Goal: Task Accomplishment & Management: Use online tool/utility

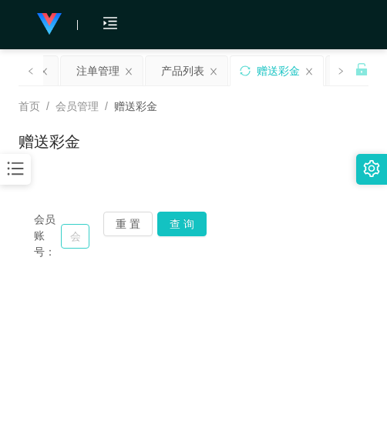
click at [69, 224] on input "text" at bounding box center [75, 236] width 28 height 25
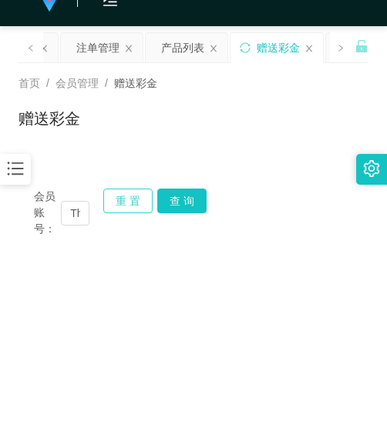
scroll to position [0, 39]
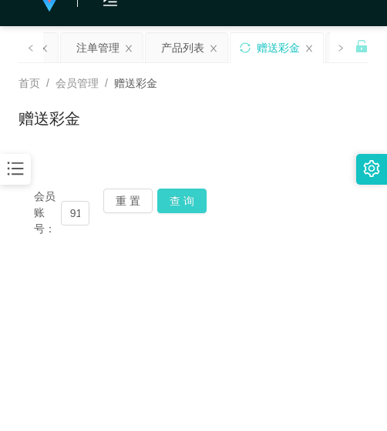
type input "Thomas91"
click at [172, 206] on button "查 询" at bounding box center [181, 201] width 49 height 25
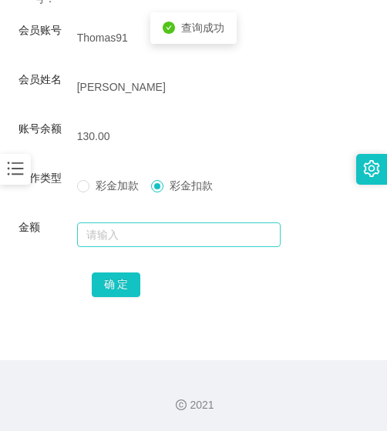
scroll to position [254, 0]
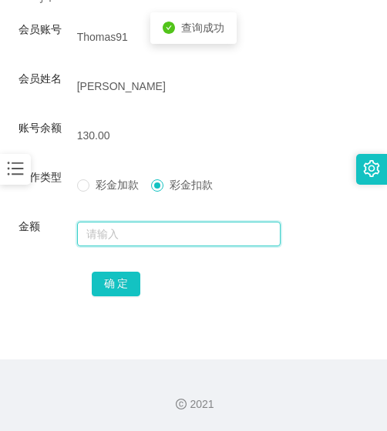
click at [141, 236] on input "text" at bounding box center [179, 234] width 204 height 25
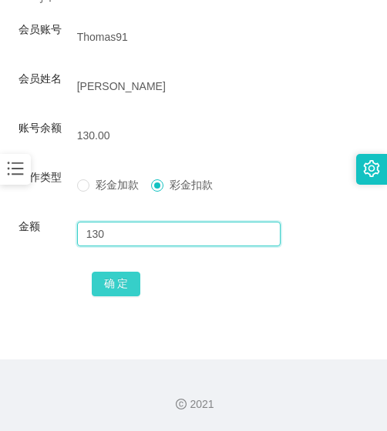
type input "130"
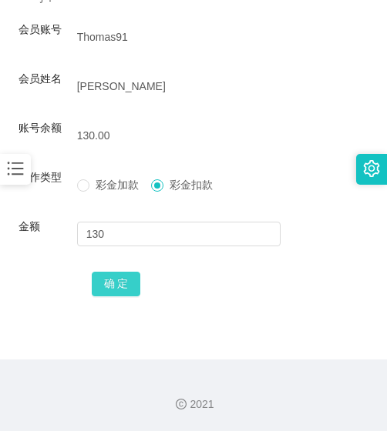
click at [132, 290] on button "确 定" at bounding box center [116, 284] width 49 height 25
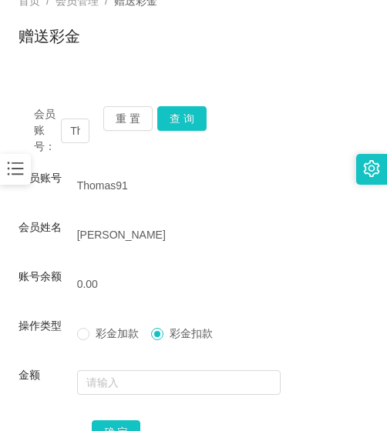
scroll to position [100, 0]
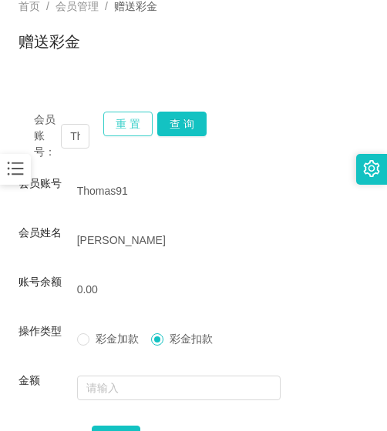
click at [142, 125] on button "重 置" at bounding box center [127, 124] width 49 height 25
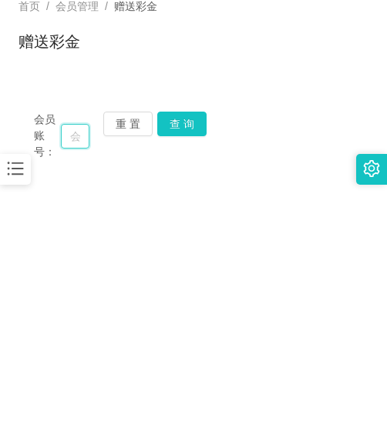
click at [77, 136] on input "text" at bounding box center [75, 136] width 28 height 25
paste input "Yes2win"
type input "Yes2win"
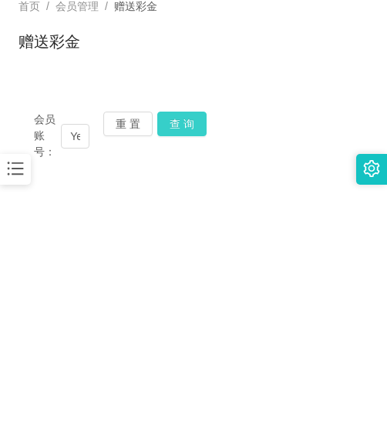
click at [186, 126] on button "查 询" at bounding box center [181, 124] width 49 height 25
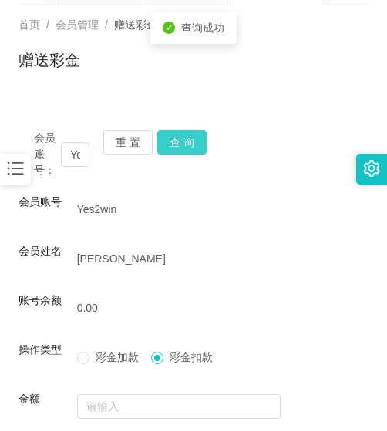
scroll to position [23, 0]
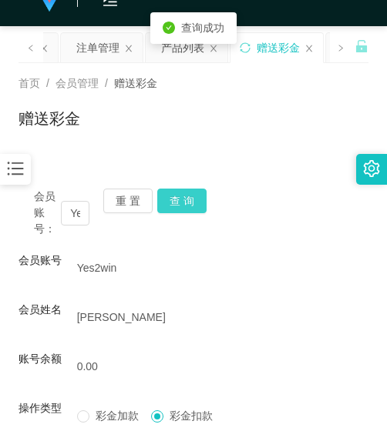
click at [169, 195] on button "查 询" at bounding box center [181, 201] width 49 height 25
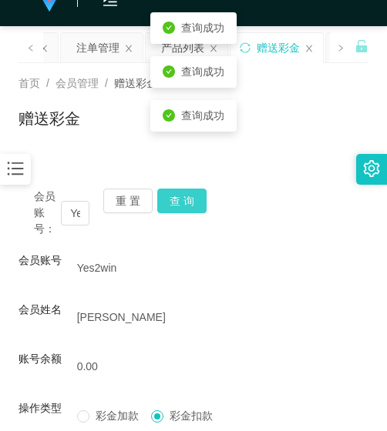
click at [169, 195] on button "查 询" at bounding box center [181, 201] width 49 height 25
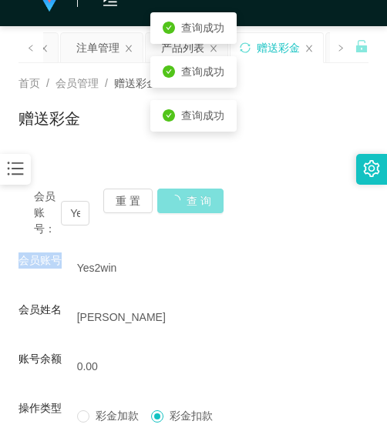
click at [169, 195] on div "会员账号： Yes2win 重 置 查 询" at bounding box center [193, 213] width 350 height 49
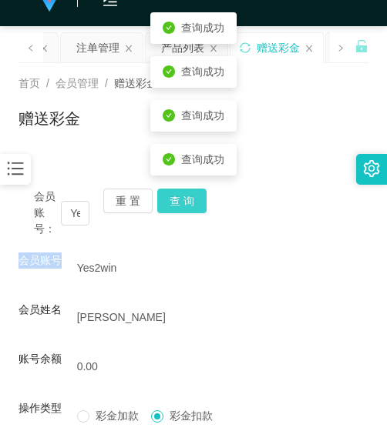
click at [169, 195] on button "查 询" at bounding box center [181, 201] width 49 height 25
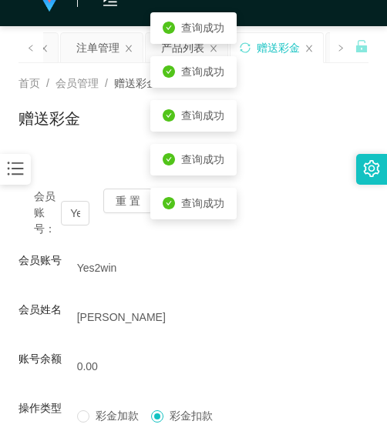
click at [16, 174] on icon "图标: bars" at bounding box center [15, 169] width 20 height 20
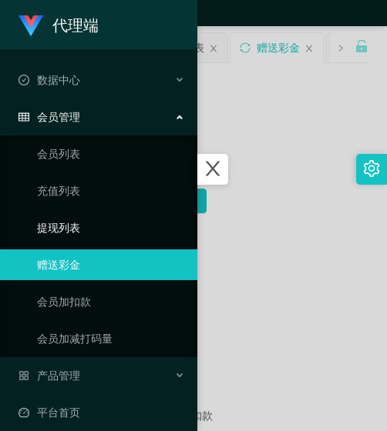
click at [82, 229] on link "提现列表" at bounding box center [111, 228] width 148 height 31
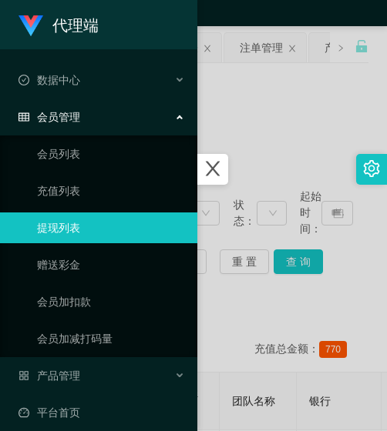
click at [253, 189] on div at bounding box center [193, 215] width 387 height 431
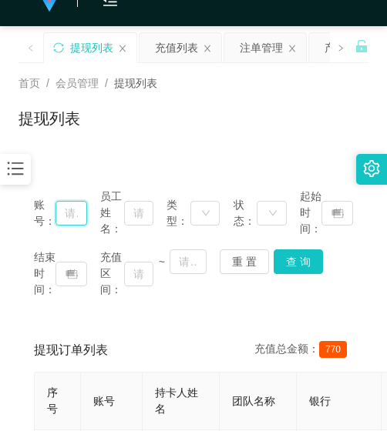
click at [62, 201] on input "text" at bounding box center [71, 213] width 32 height 25
paste input "Yes2win"
type input "Yes2win"
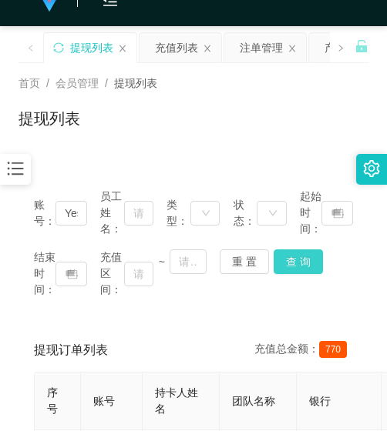
click at [292, 261] on button "查 询" at bounding box center [297, 262] width 49 height 25
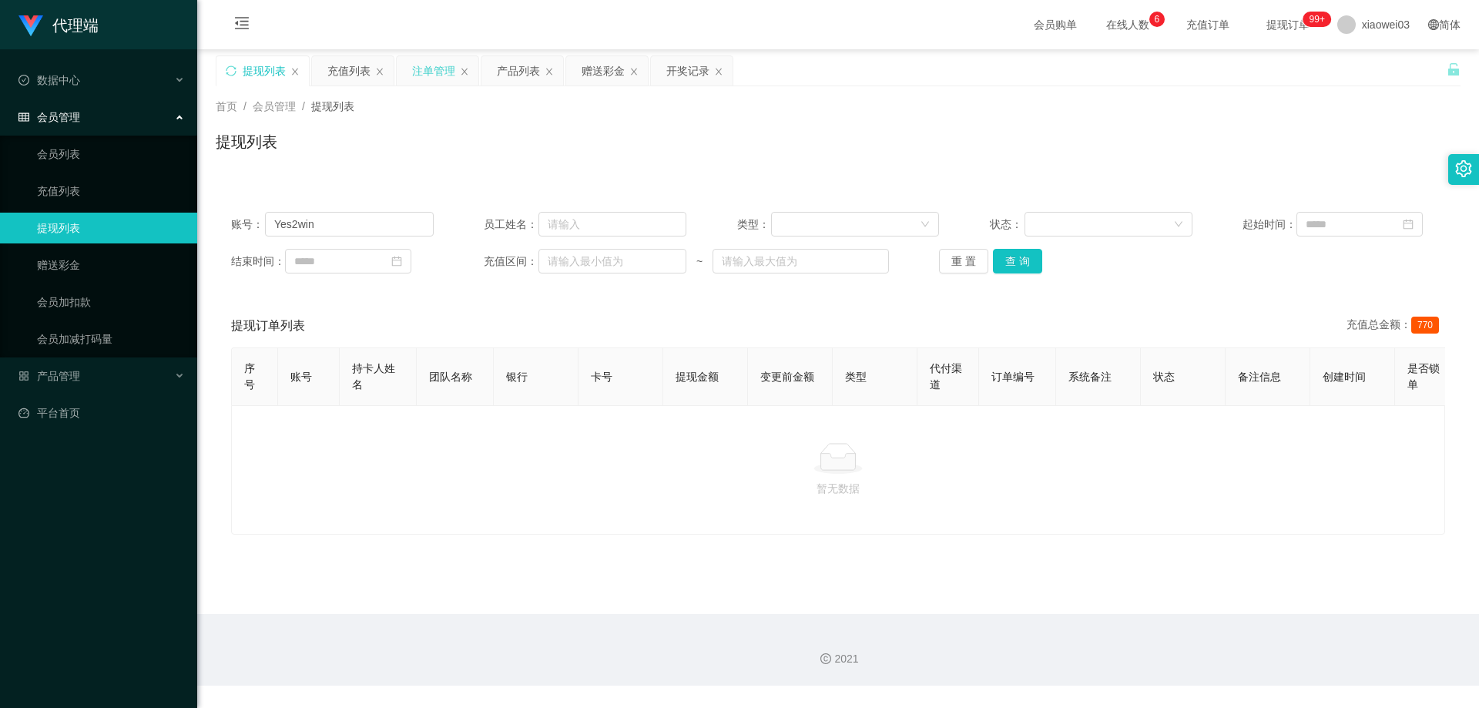
click at [386, 69] on div "注单管理" at bounding box center [433, 70] width 43 height 29
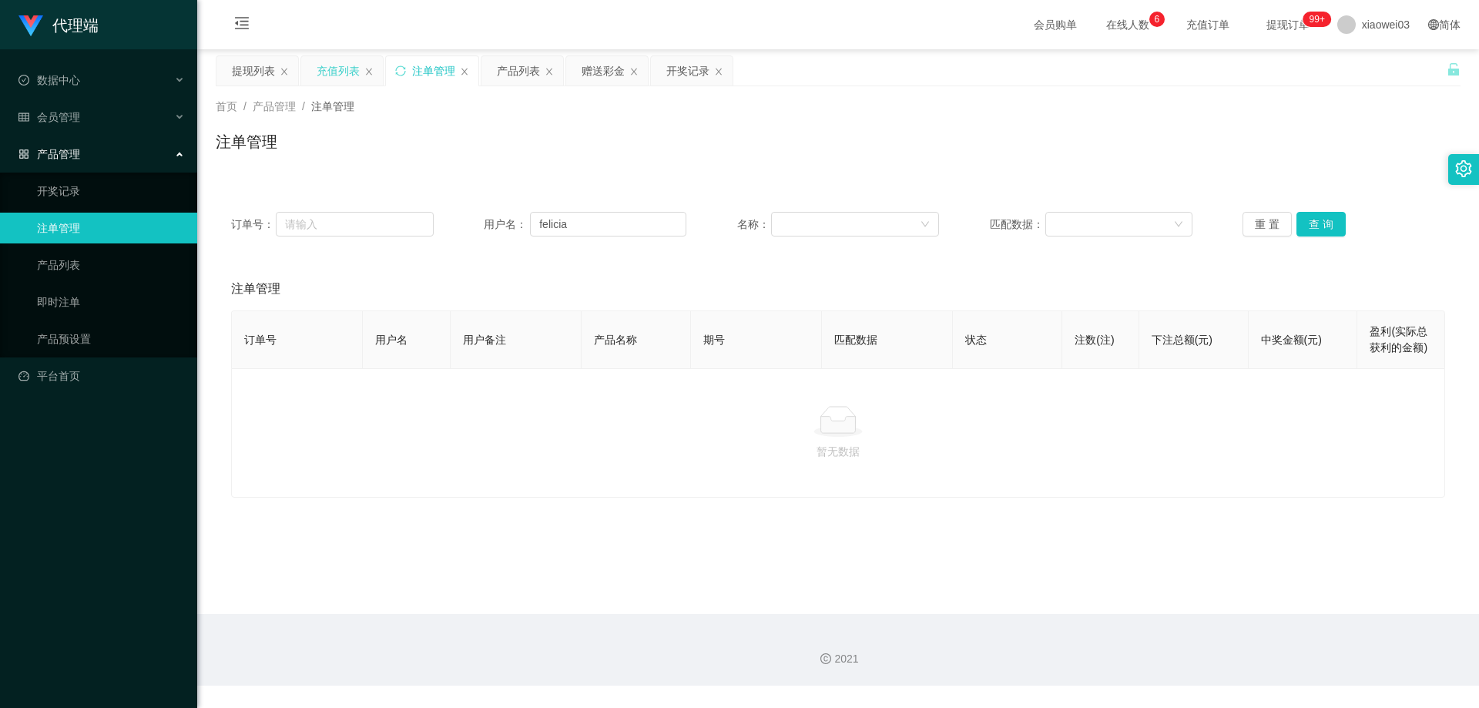
click at [329, 79] on div "充值列表" at bounding box center [338, 70] width 43 height 29
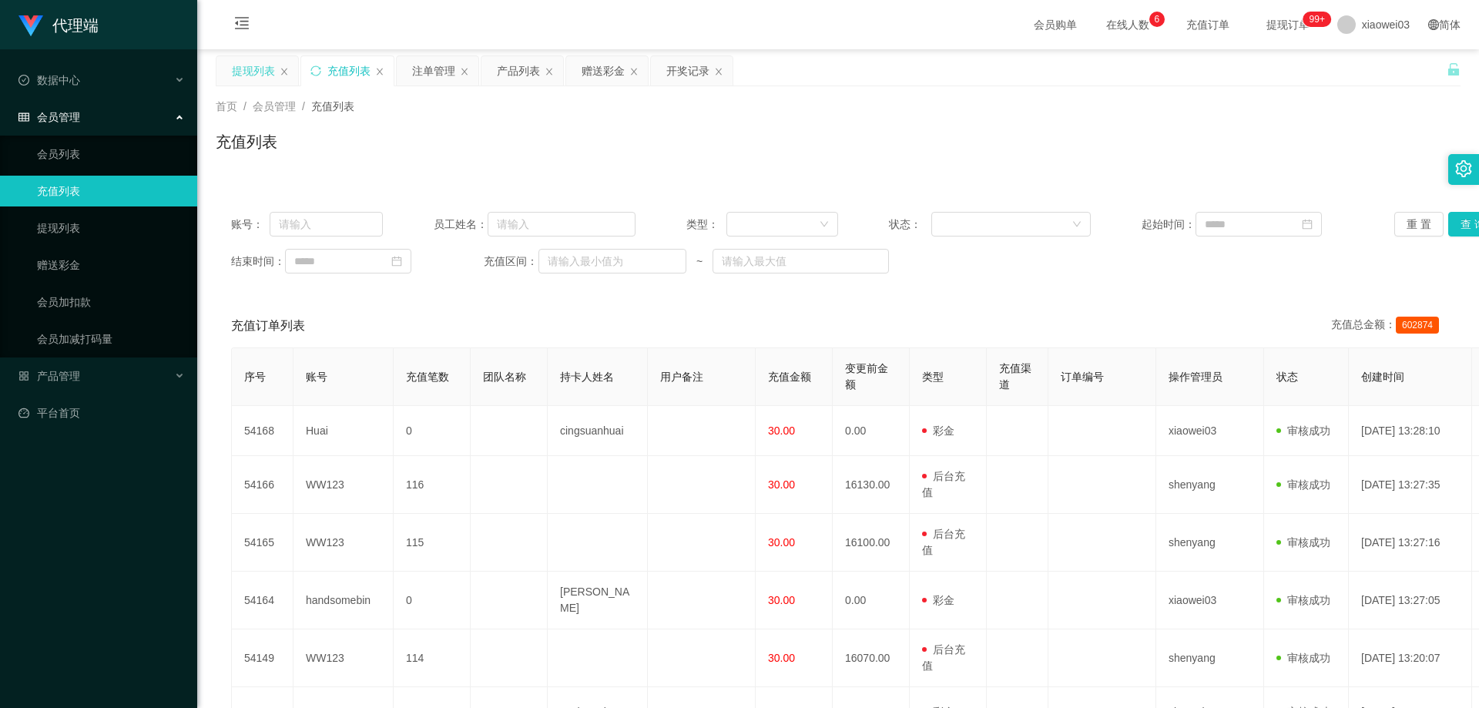
click at [270, 75] on div "提现列表" at bounding box center [253, 70] width 43 height 29
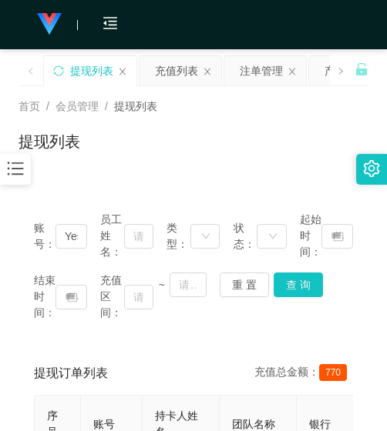
click at [12, 159] on div at bounding box center [15, 169] width 31 height 31
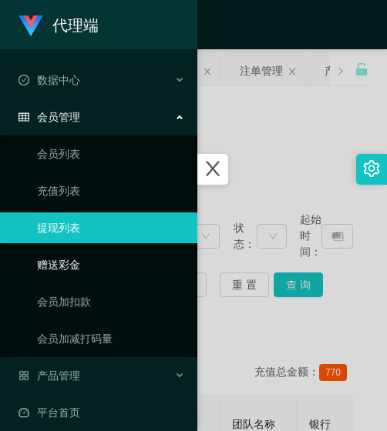
click at [58, 265] on link "赠送彩金" at bounding box center [111, 265] width 148 height 31
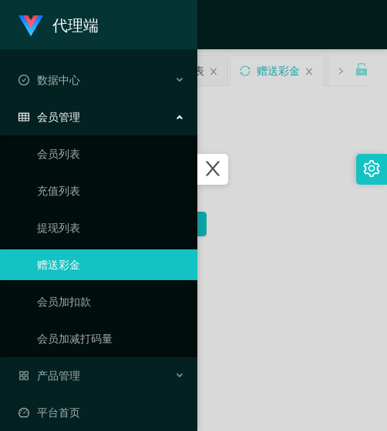
click at [253, 194] on div at bounding box center [193, 215] width 387 height 431
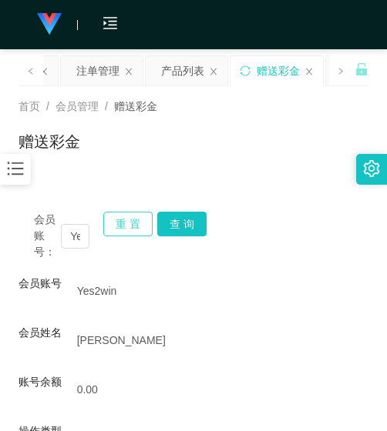
click at [118, 226] on button "重 置" at bounding box center [127, 224] width 49 height 25
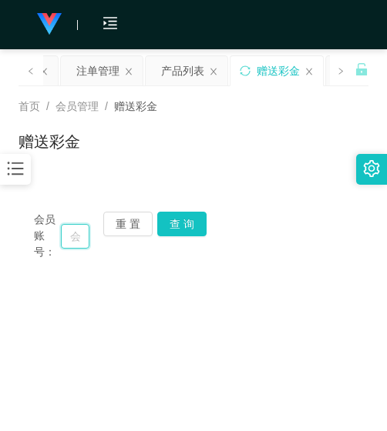
click at [67, 243] on input "text" at bounding box center [75, 236] width 28 height 25
paste input "ababy"
type input "ababy"
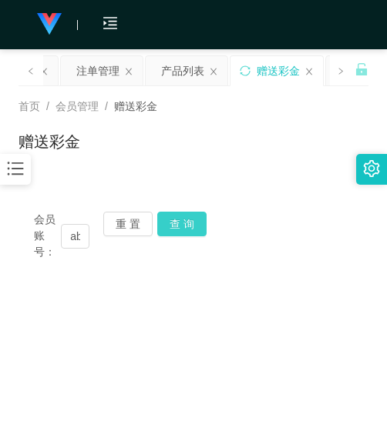
click at [170, 223] on button "查 询" at bounding box center [181, 224] width 49 height 25
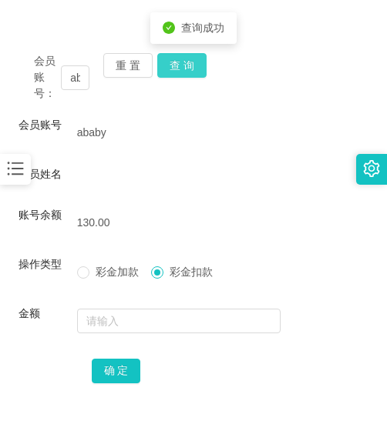
scroll to position [254, 0]
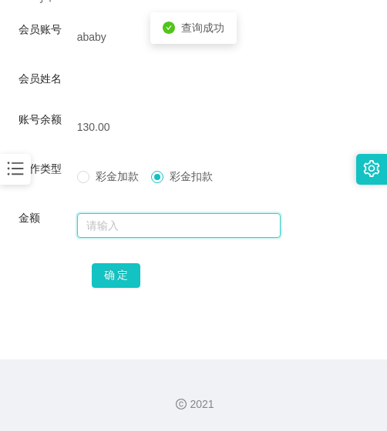
click at [140, 219] on input "text" at bounding box center [179, 225] width 204 height 25
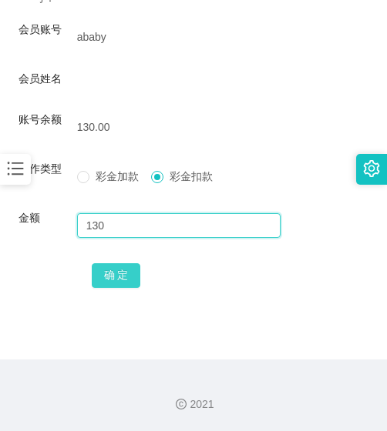
type input "130"
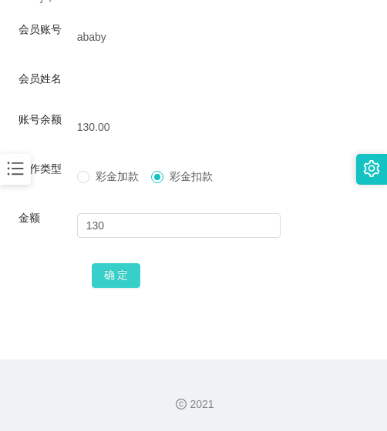
click at [130, 274] on button "确 定" at bounding box center [116, 275] width 49 height 25
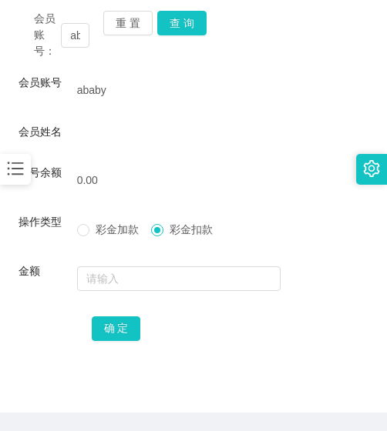
scroll to position [100, 0]
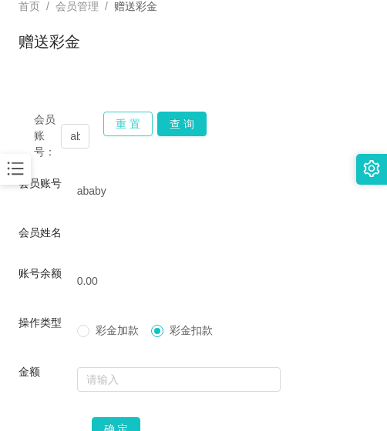
click at [114, 119] on button "重 置" at bounding box center [127, 124] width 49 height 25
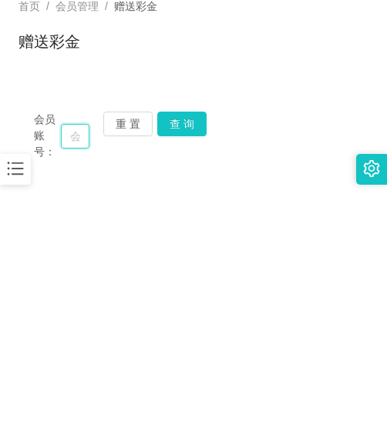
click at [83, 138] on input "text" at bounding box center [75, 136] width 28 height 25
paste input "Yvesyeoh8802"
type input "Yvesyeoh8802"
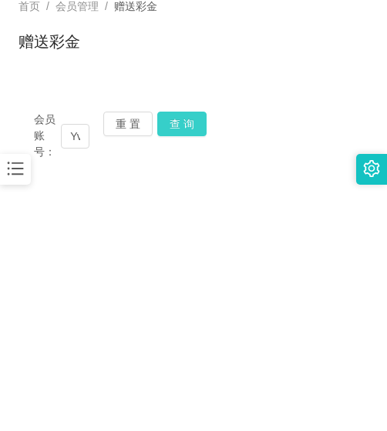
click at [175, 126] on button "查 询" at bounding box center [181, 124] width 49 height 25
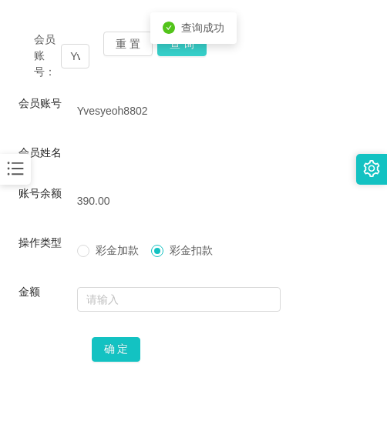
scroll to position [254, 0]
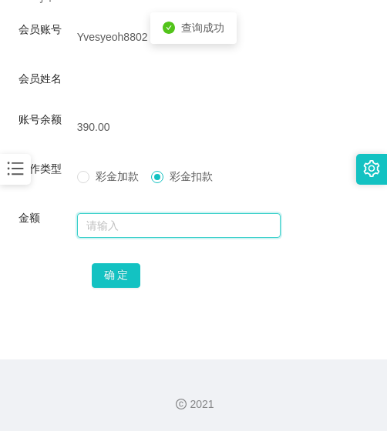
click at [153, 213] on input "text" at bounding box center [179, 225] width 204 height 25
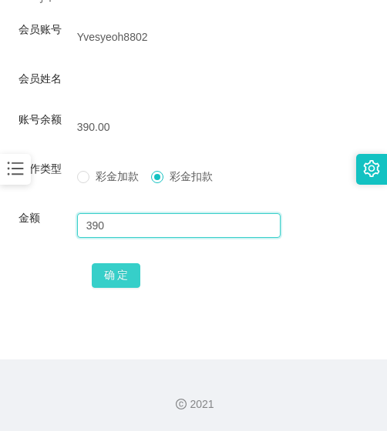
type input "390"
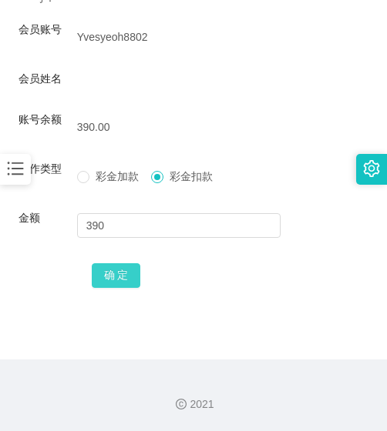
click at [119, 284] on button "确 定" at bounding box center [116, 275] width 49 height 25
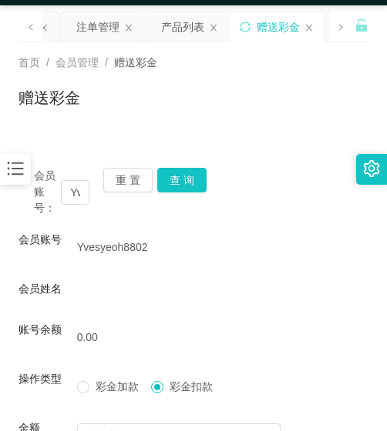
scroll to position [23, 0]
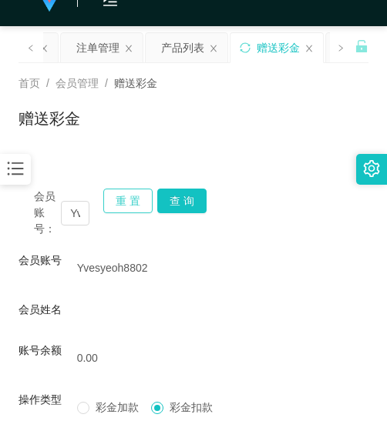
click at [124, 203] on button "重 置" at bounding box center [127, 201] width 49 height 25
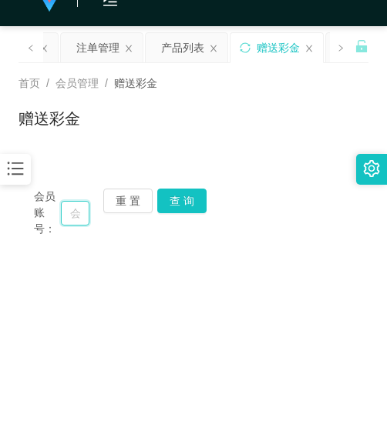
click at [85, 216] on input "text" at bounding box center [75, 213] width 28 height 25
paste input "hwee7782"
type input "hwee7782"
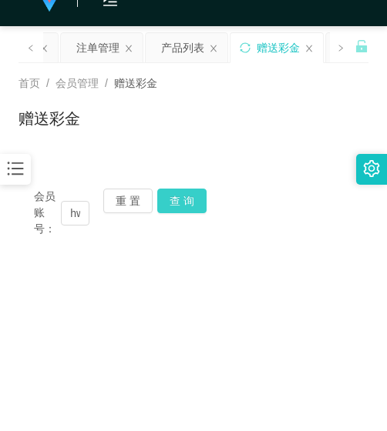
click at [172, 208] on button "查 询" at bounding box center [181, 201] width 49 height 25
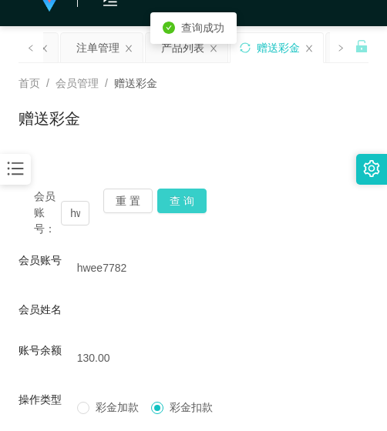
scroll to position [177, 0]
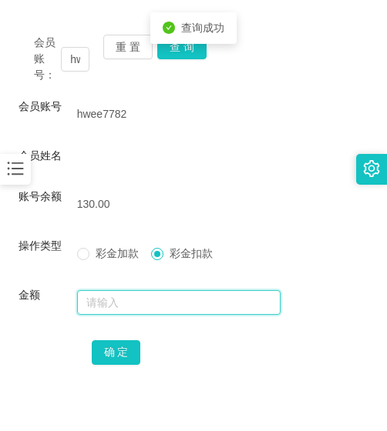
click at [145, 307] on input "text" at bounding box center [179, 302] width 204 height 25
type input "130"
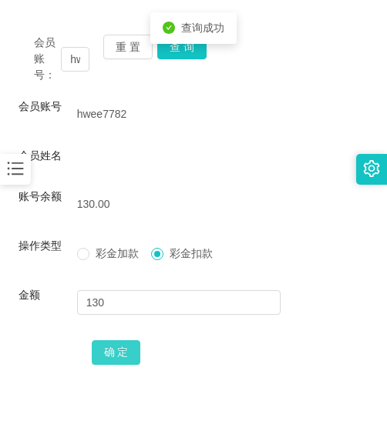
click at [112, 344] on button "确 定" at bounding box center [116, 352] width 49 height 25
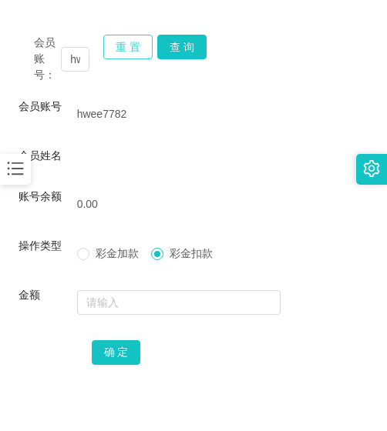
click at [142, 55] on button "重 置" at bounding box center [127, 47] width 49 height 25
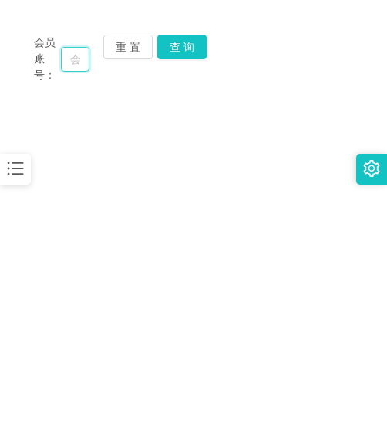
click at [72, 59] on input "text" at bounding box center [75, 59] width 28 height 25
paste input "Kingyu"
type input "Kingyu"
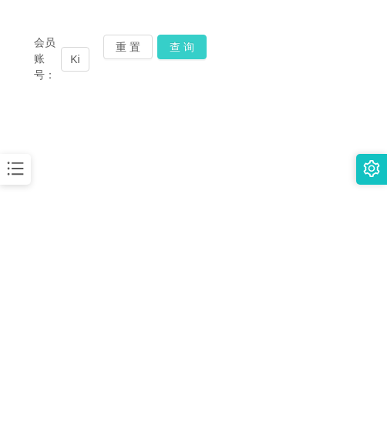
click at [189, 52] on button "查 询" at bounding box center [181, 47] width 49 height 25
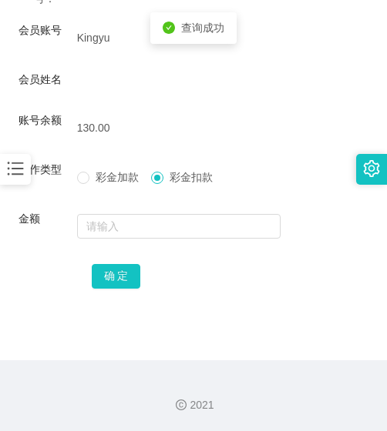
scroll to position [254, 0]
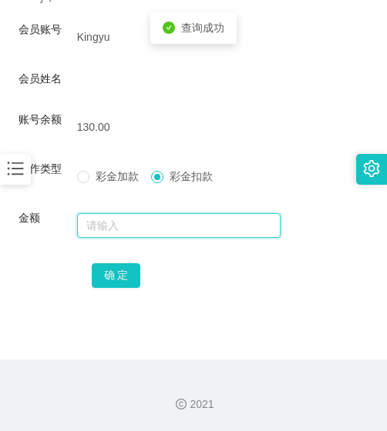
click at [165, 233] on input "text" at bounding box center [179, 225] width 204 height 25
type input "130"
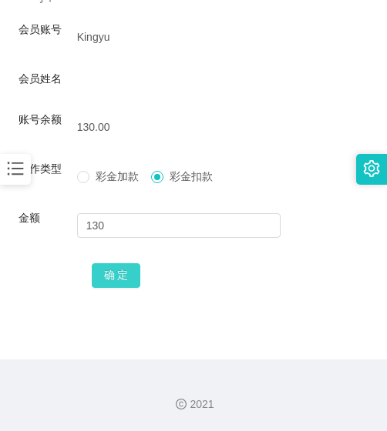
click at [126, 266] on button "确 定" at bounding box center [116, 275] width 49 height 25
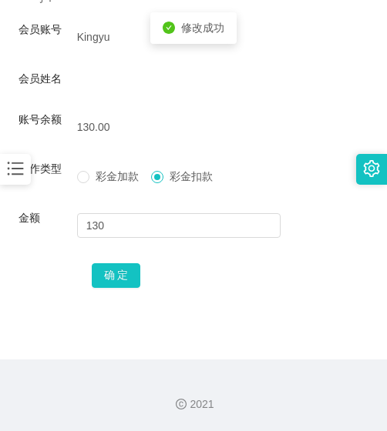
click at [189, 84] on div "会员姓名" at bounding box center [193, 82] width 350 height 22
drag, startPoint x: 333, startPoint y: 91, endPoint x: 240, endPoint y: 93, distance: 93.2
click at [333, 91] on div "会员姓名" at bounding box center [193, 82] width 350 height 22
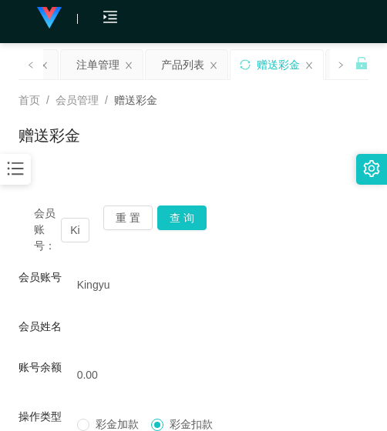
scroll to position [0, 0]
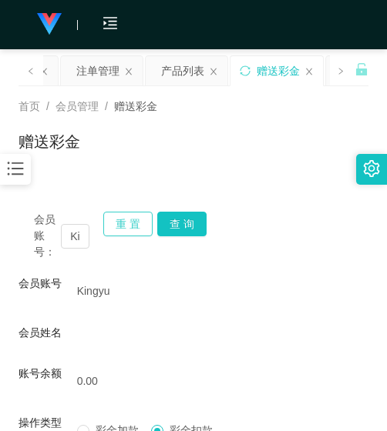
click at [125, 216] on button "重 置" at bounding box center [127, 224] width 49 height 25
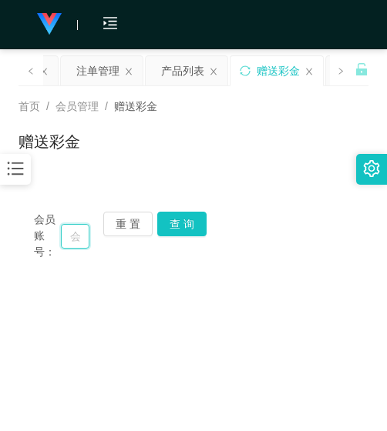
click at [71, 241] on input "text" at bounding box center [75, 236] width 28 height 25
paste input "lowfang"
type input "lowfang"
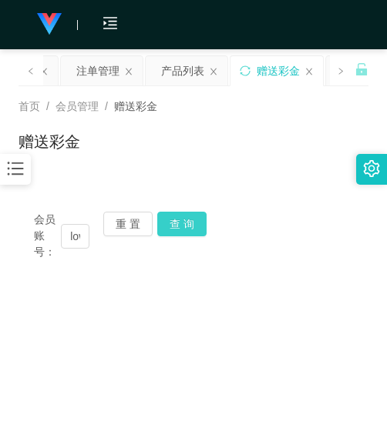
click at [182, 233] on button "查 询" at bounding box center [181, 224] width 49 height 25
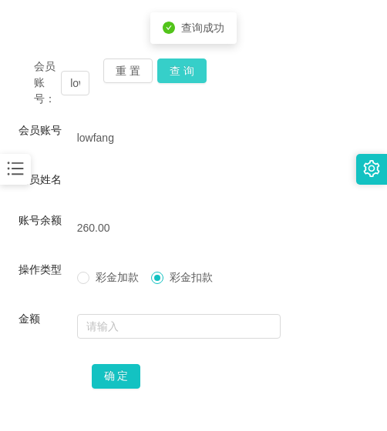
scroll to position [231, 0]
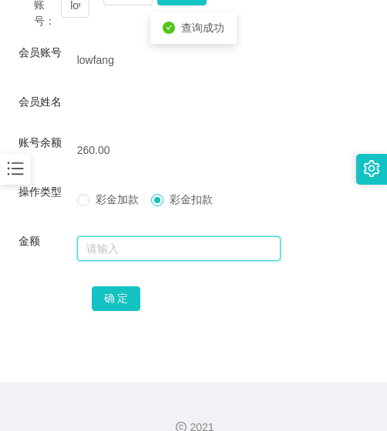
click at [163, 252] on input "text" at bounding box center [179, 248] width 204 height 25
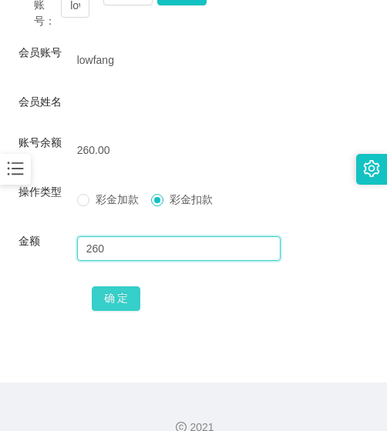
type input "260"
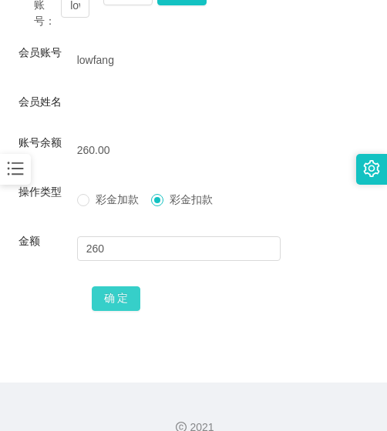
click at [120, 306] on button "确 定" at bounding box center [116, 299] width 49 height 25
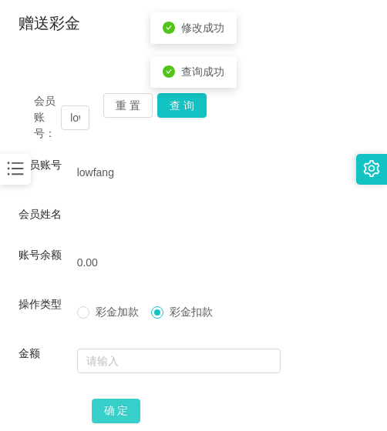
scroll to position [0, 0]
